Goal: Task Accomplishment & Management: Manage account settings

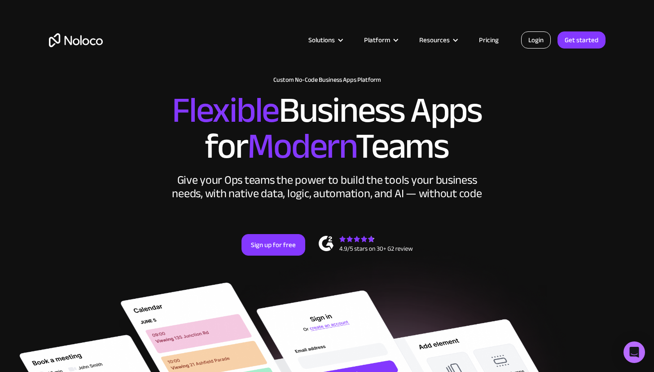
click at [530, 43] on link "Login" at bounding box center [536, 39] width 30 height 17
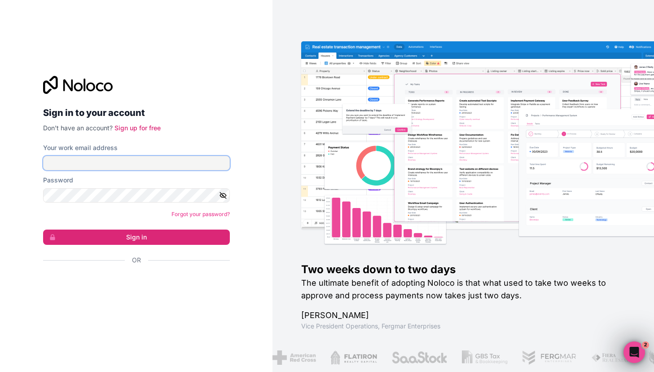
click at [170, 161] on input "Your work email address" at bounding box center [136, 163] width 187 height 14
type input "[EMAIL_ADDRESS][DOMAIN_NAME]"
drag, startPoint x: 249, startPoint y: 97, endPoint x: 224, endPoint y: 122, distance: 34.9
click at [245, 101] on div "Sign in to your account Don't have an account? Sign up for free Your work email…" at bounding box center [136, 186] width 273 height 372
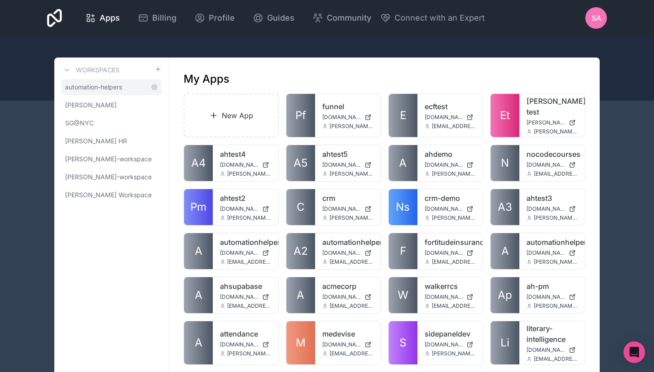
click at [108, 92] on link "automation-helpers" at bounding box center [112, 87] width 100 height 16
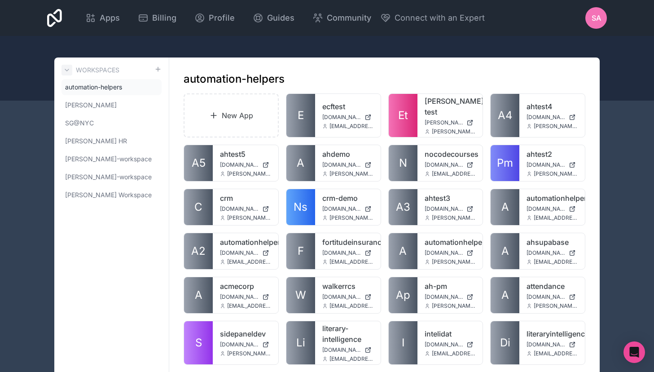
click at [71, 68] on button at bounding box center [67, 70] width 11 height 11
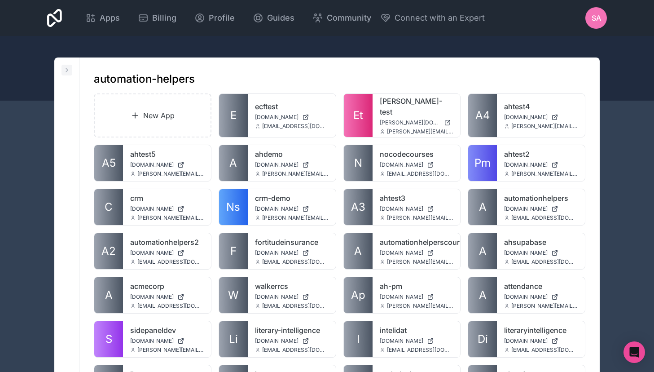
click at [69, 69] on icon at bounding box center [66, 69] width 7 height 7
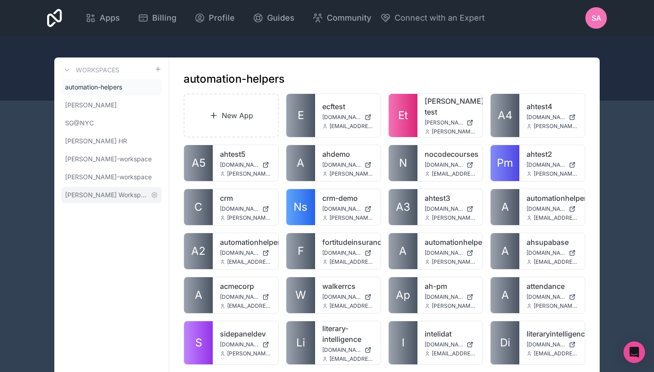
scroll to position [1, 0]
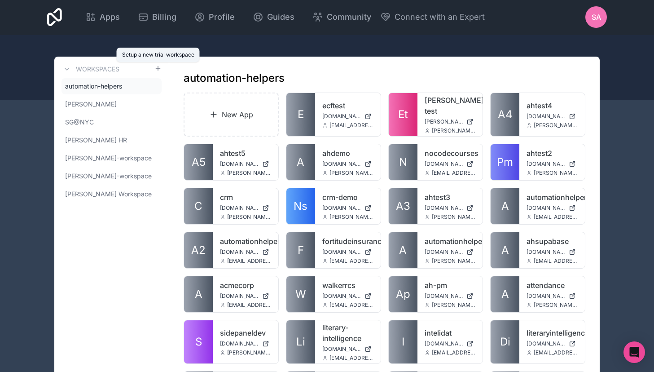
click at [157, 69] on icon at bounding box center [157, 68] width 7 height 7
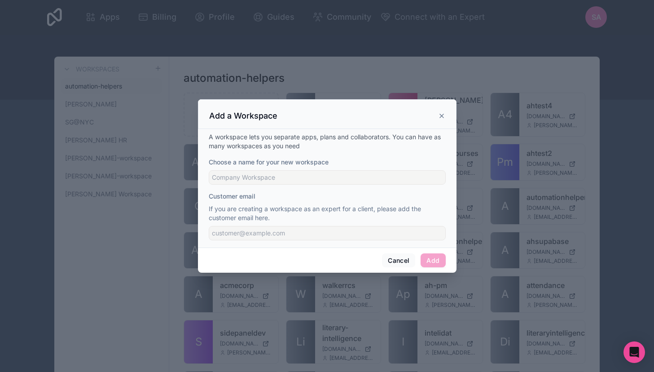
drag, startPoint x: 110, startPoint y: 246, endPoint x: 112, endPoint y: 237, distance: 9.4
click at [112, 241] on div at bounding box center [327, 186] width 654 height 372
click at [397, 266] on button "Cancel" at bounding box center [398, 260] width 33 height 14
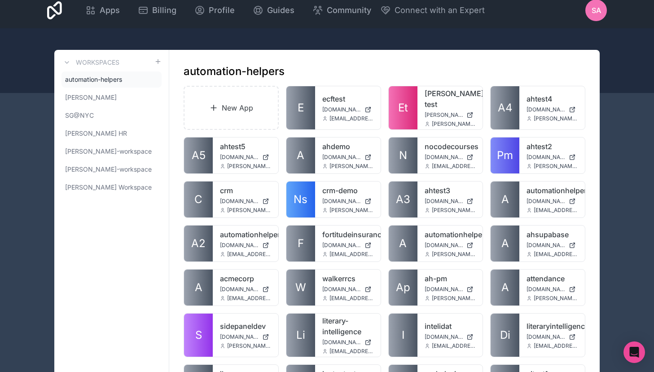
scroll to position [0, 0]
